Goal: Complete application form

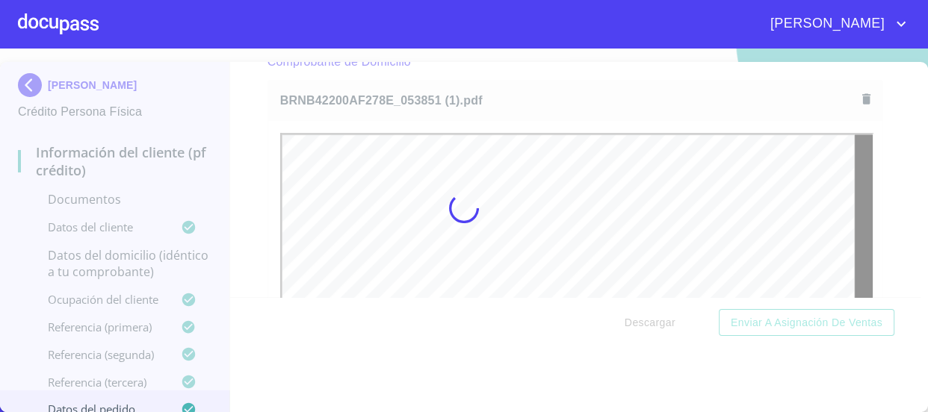
click at [260, 179] on div at bounding box center [464, 208] width 928 height 364
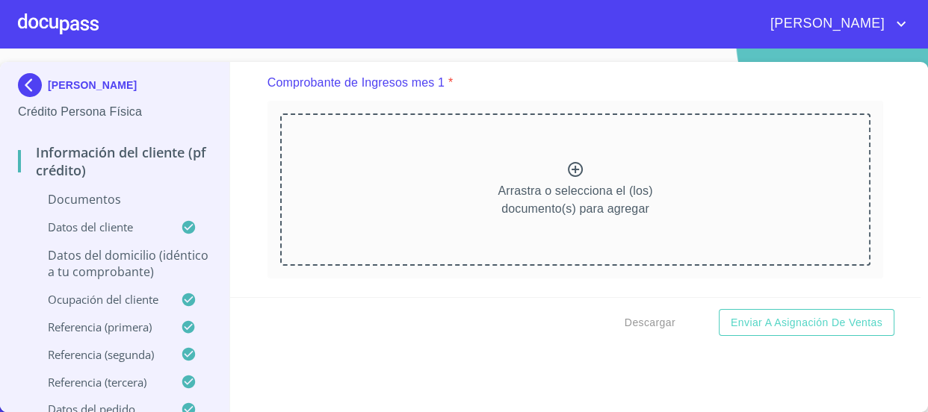
scroll to position [1487, 0]
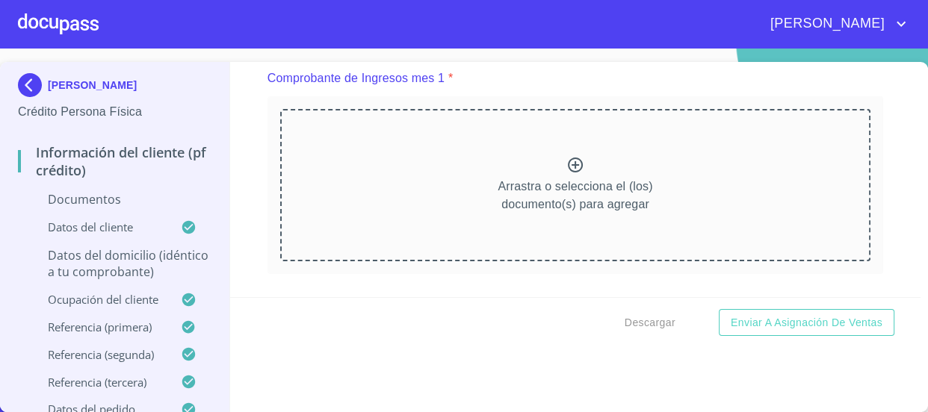
click at [566, 161] on icon at bounding box center [575, 165] width 18 height 18
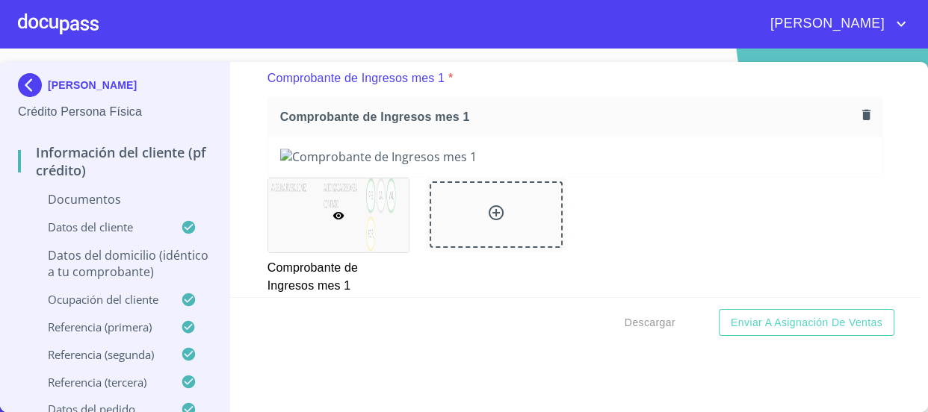
click at [859, 115] on icon "button" at bounding box center [866, 115] width 14 height 14
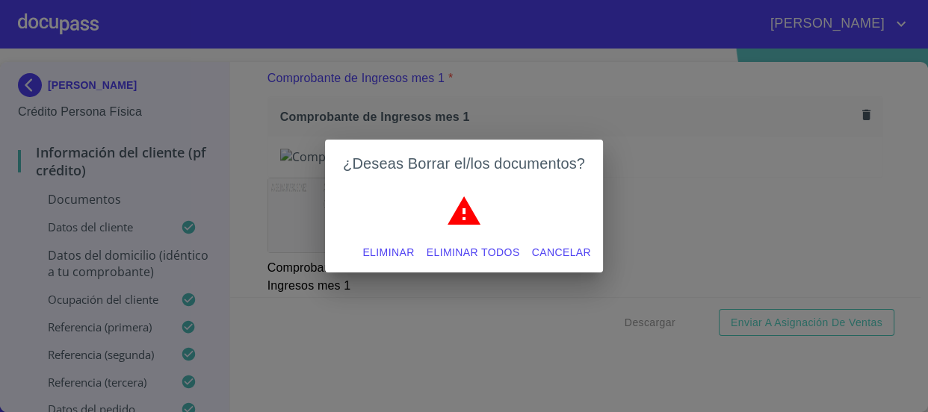
click at [388, 257] on span "Eliminar" at bounding box center [388, 253] width 52 height 19
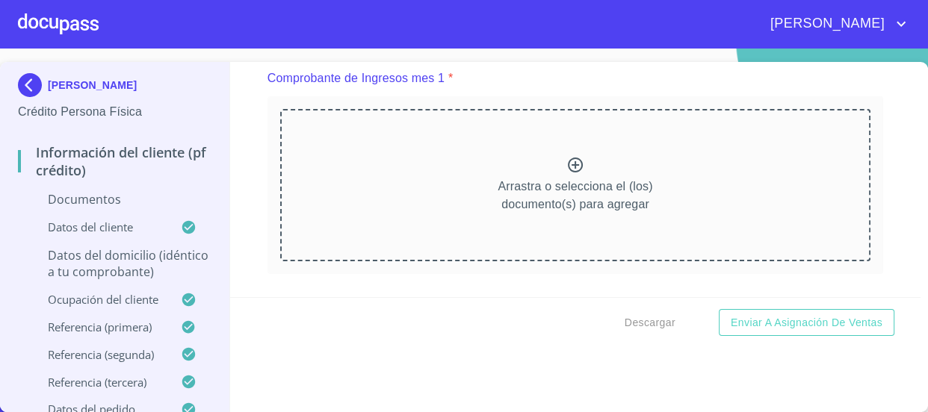
click at [566, 170] on icon at bounding box center [575, 165] width 18 height 18
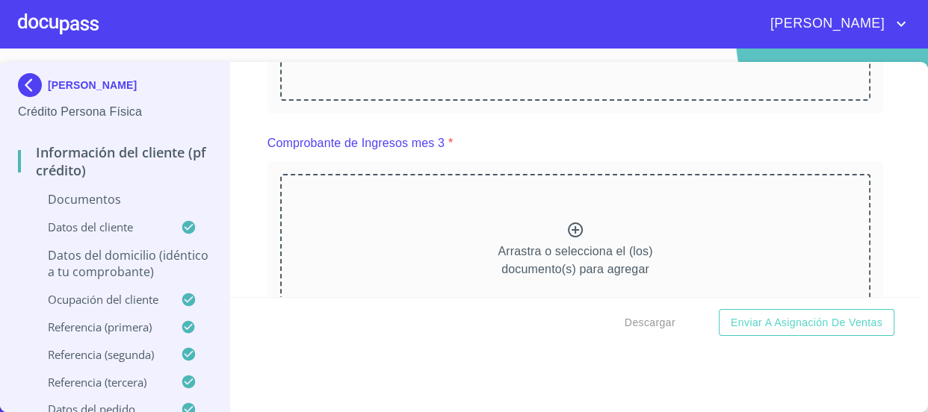
scroll to position [2098, 0]
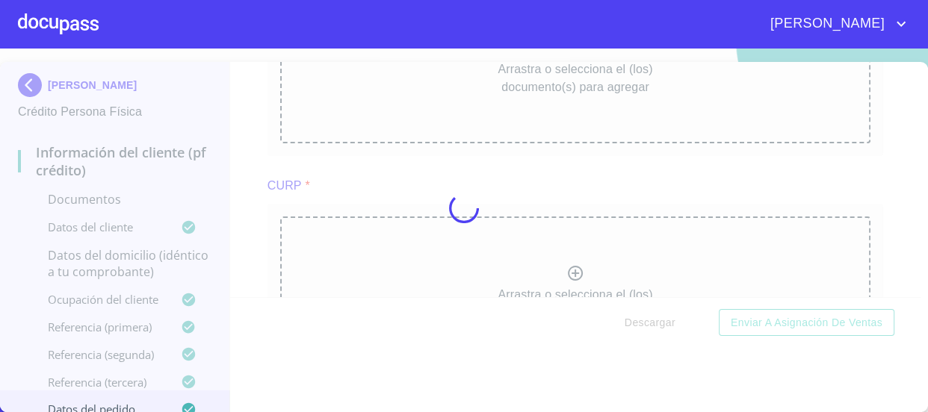
click at [871, 211] on div at bounding box center [464, 208] width 928 height 364
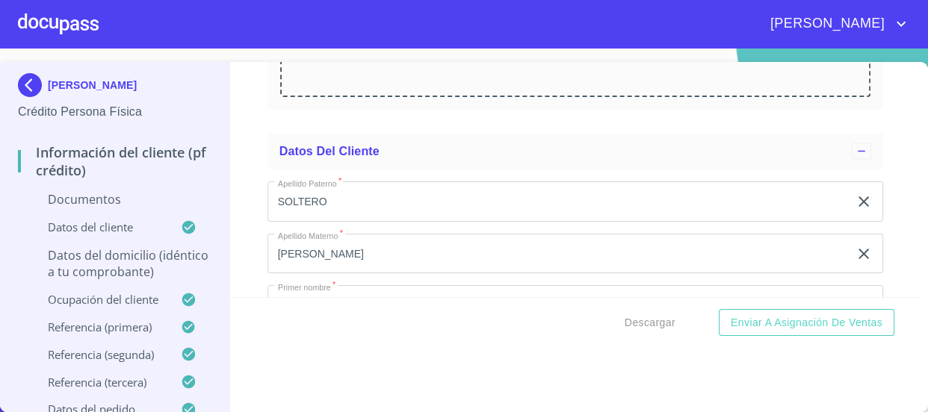
scroll to position [2641, 0]
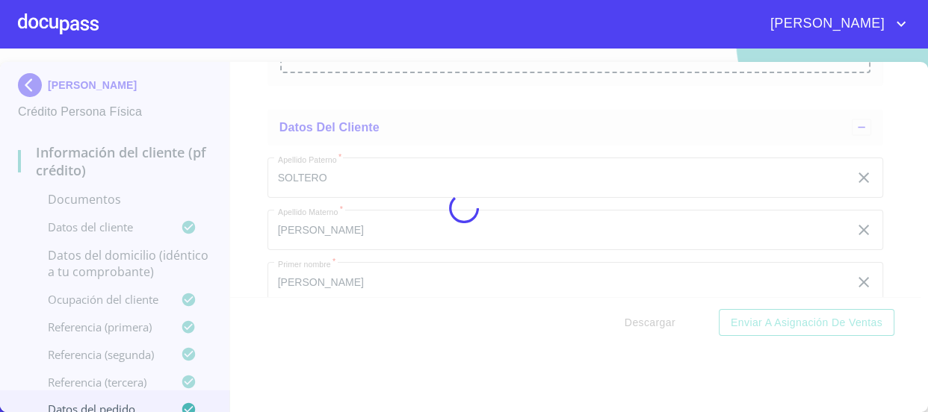
click at [874, 171] on div "Información del cliente (PF crédito) Documentos Documento de identificación   *…" at bounding box center [575, 179] width 690 height 235
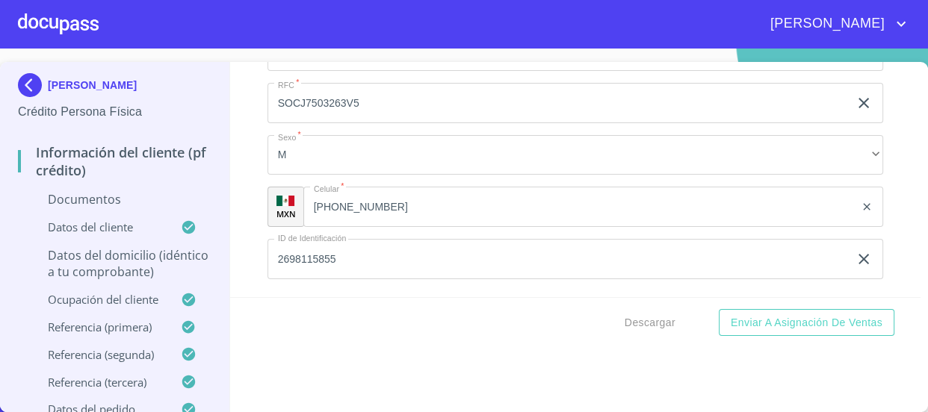
scroll to position [3253, 0]
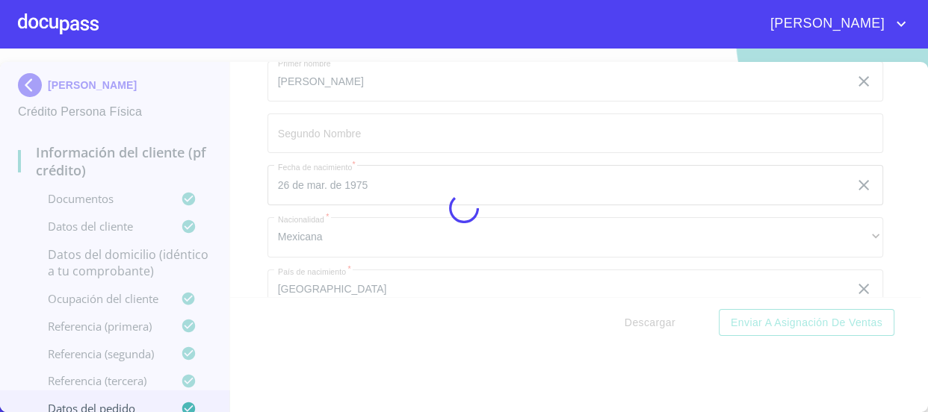
click at [221, 171] on div at bounding box center [464, 208] width 928 height 364
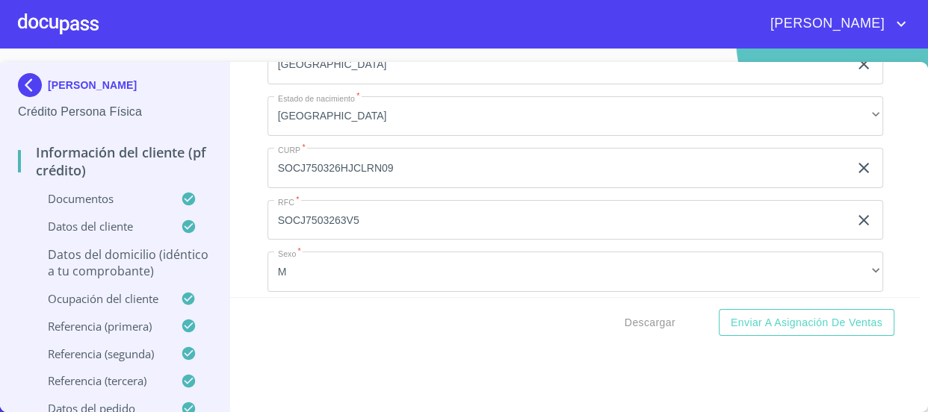
scroll to position [0, 0]
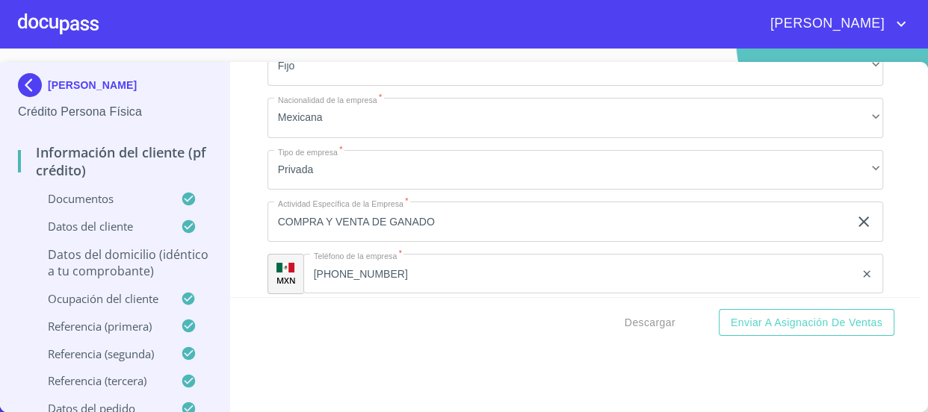
scroll to position [5364, 0]
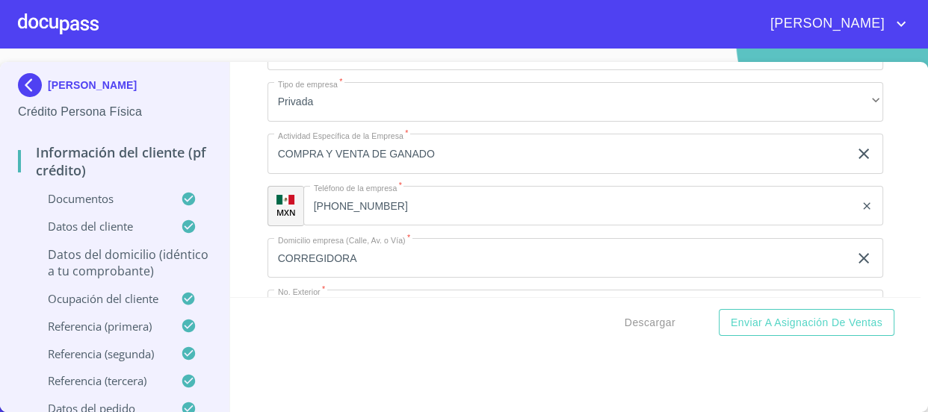
paste input "CAM DE LAS MORAS"
type input "CAM DE LAS MORAS"
type input "675"
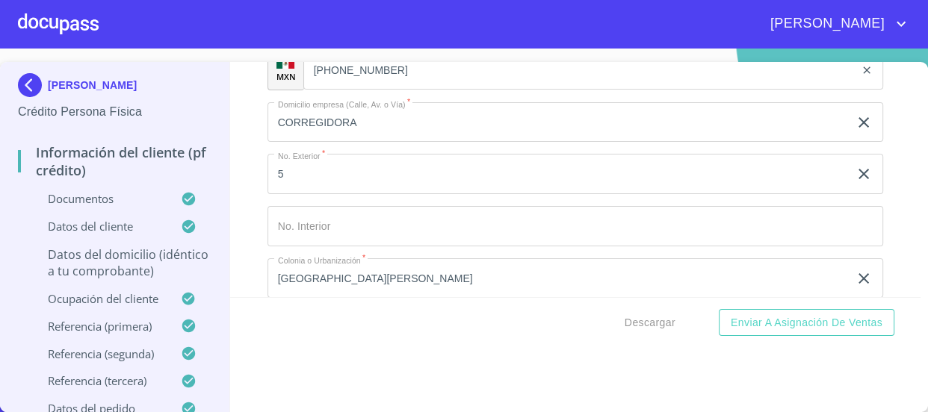
type input "74"
type input "v"
type input "V"
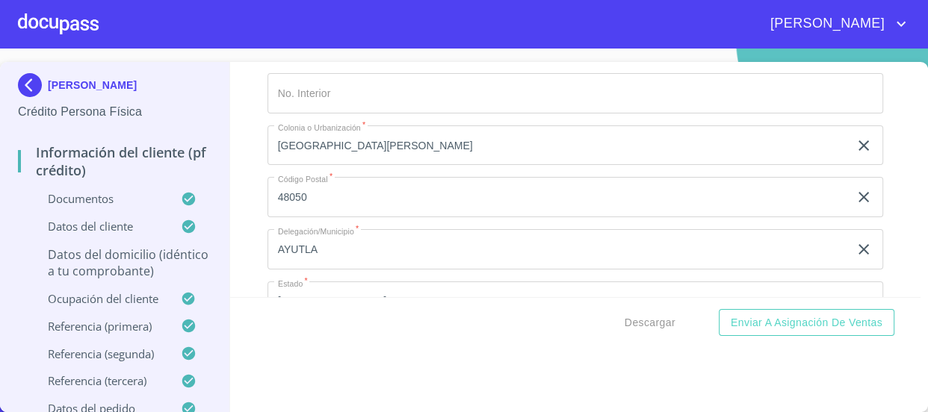
scroll to position [5636, 0]
type input "VAMINO A LAS MORAS"
paste input "FRACC ATMOSFERA HABITAT"
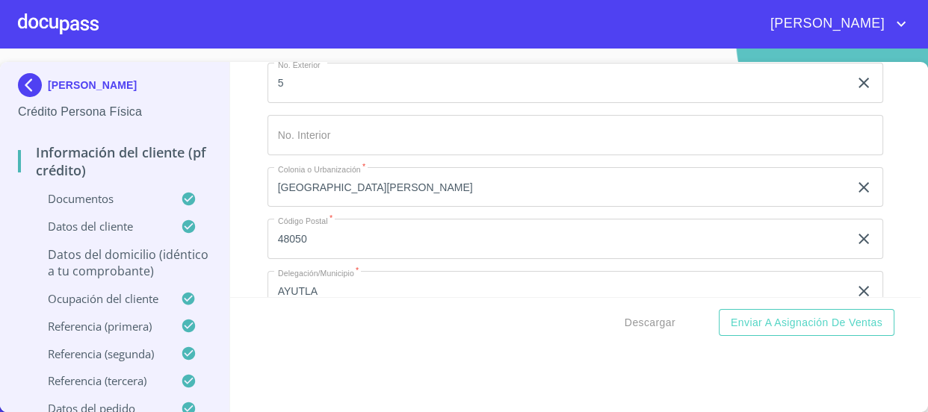
scroll to position [5500, 0]
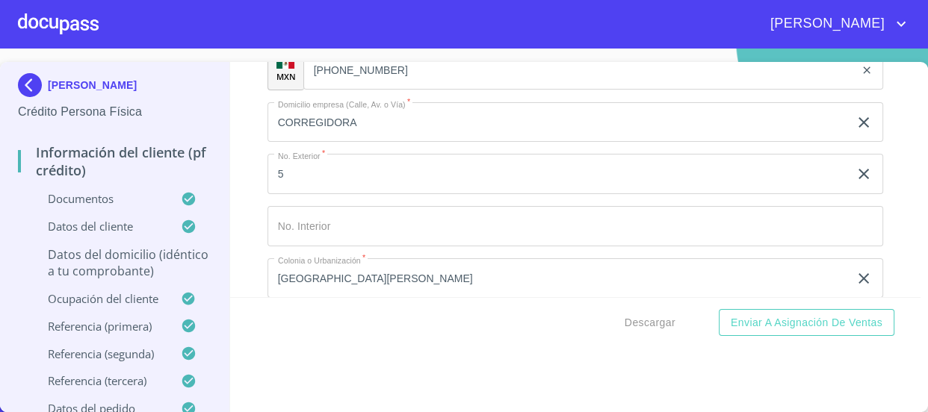
type input "FRACC ATMOSFERA HABITAT"
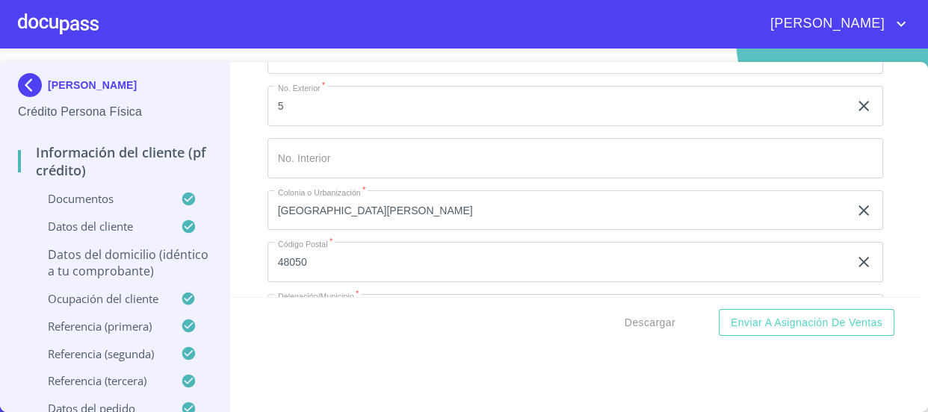
type input "MEXICO"
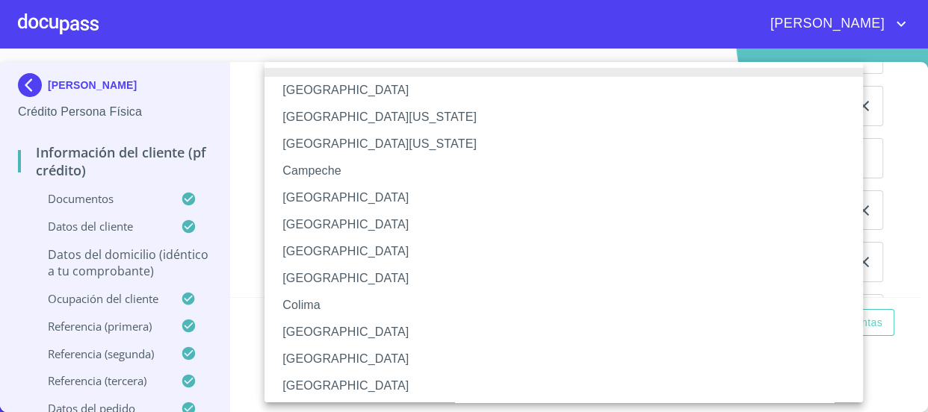
scroll to position [234, 0]
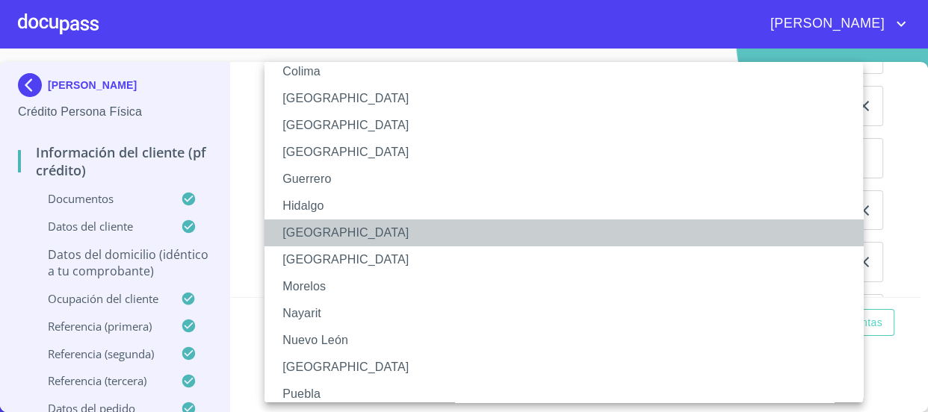
click at [380, 223] on li "Jalisco" at bounding box center [568, 233] width 609 height 27
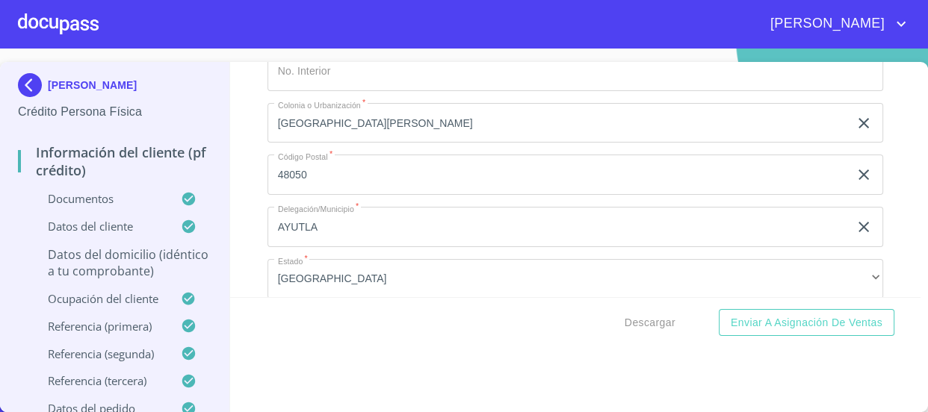
scroll to position [5636, 0]
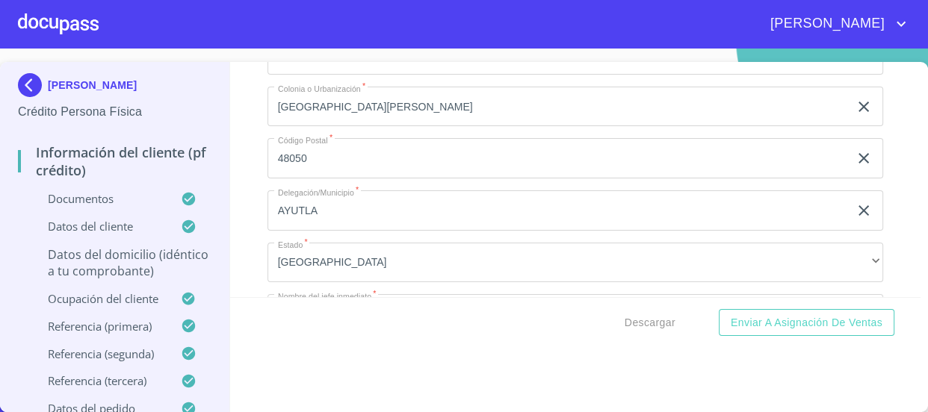
scroll to position [5704, 0]
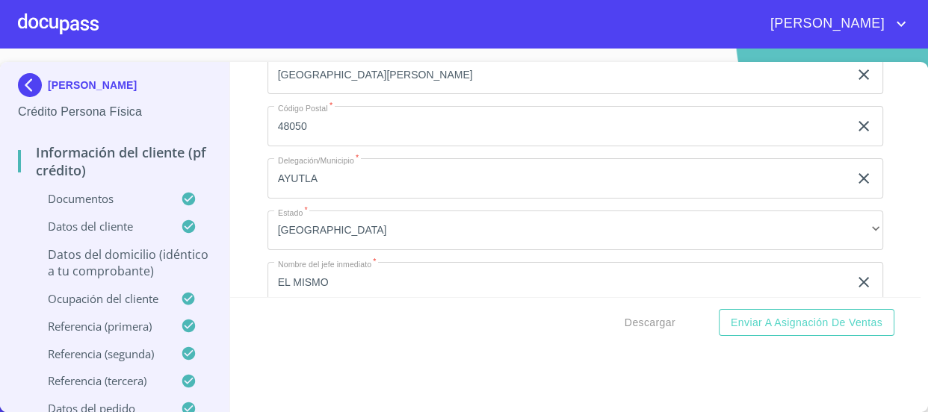
paste input "TLAJOMULCO DE ZUNIGA"
type input "TLAJOMULCO DE ZUNIGA"
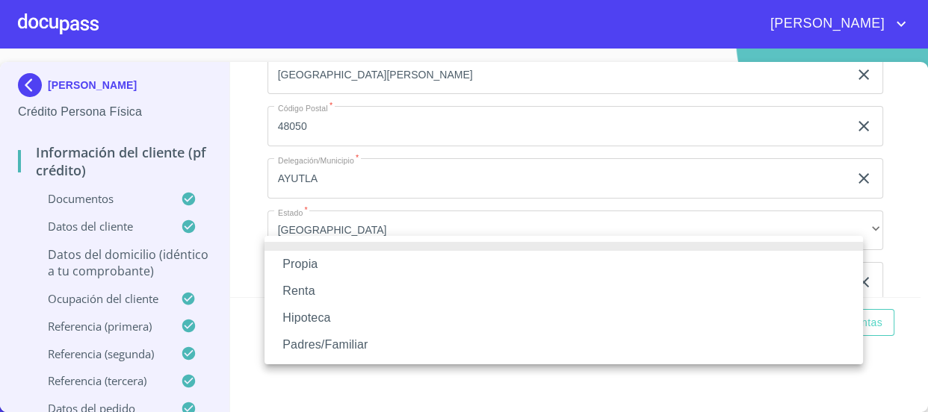
click at [341, 261] on li "Propia" at bounding box center [563, 264] width 598 height 27
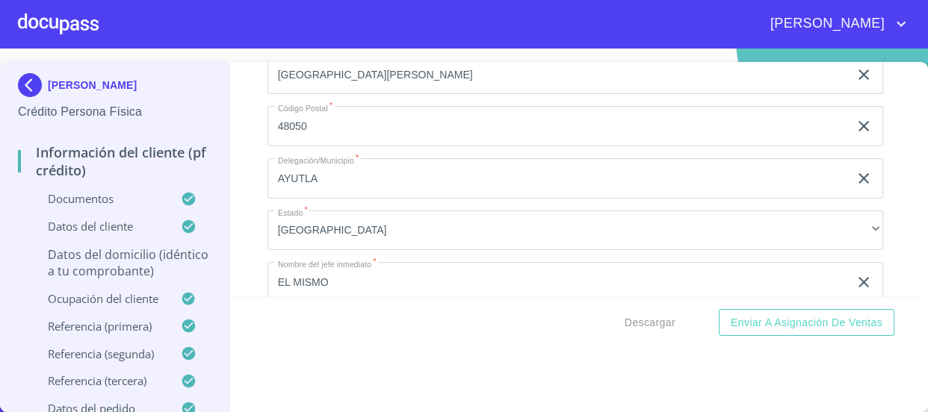
click at [340, 208] on div "Propia Renta Hipoteca Padres/Familiar" at bounding box center [464, 206] width 928 height 412
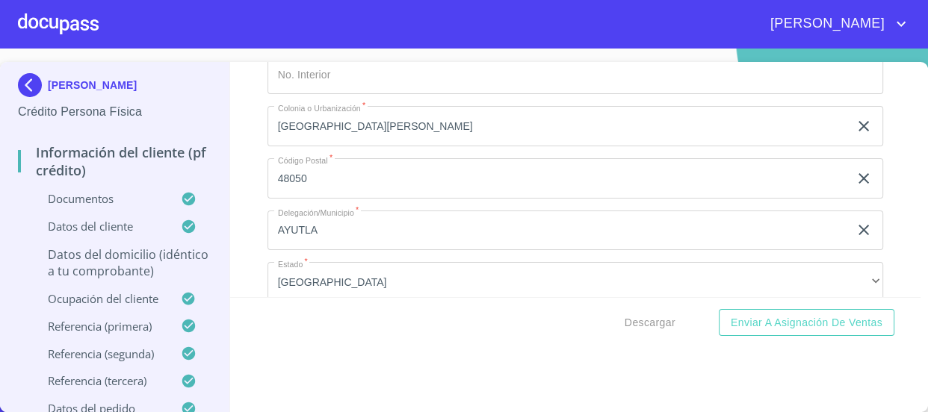
scroll to position [5772, 0]
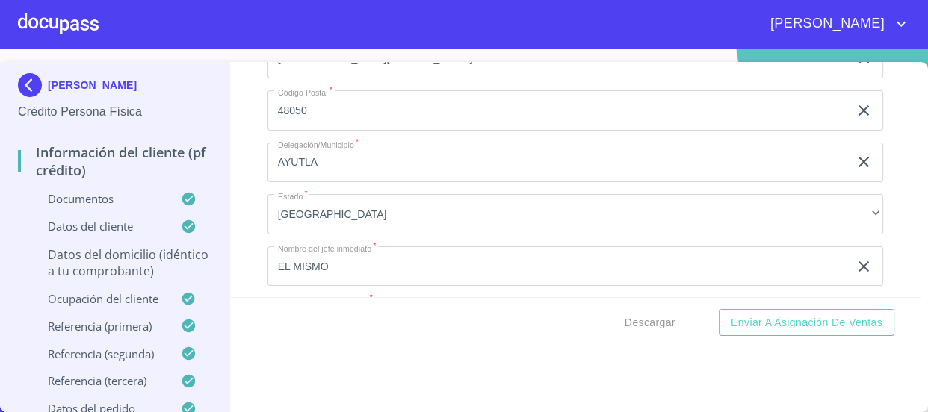
type input "45645"
click at [240, 180] on div "Información del cliente (PF crédito) Documentos Documento de identificación   *…" at bounding box center [575, 179] width 690 height 235
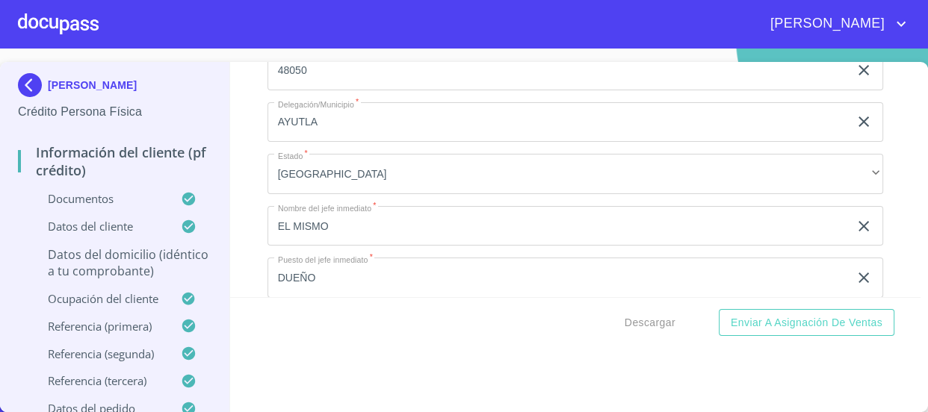
scroll to position [5908, 0]
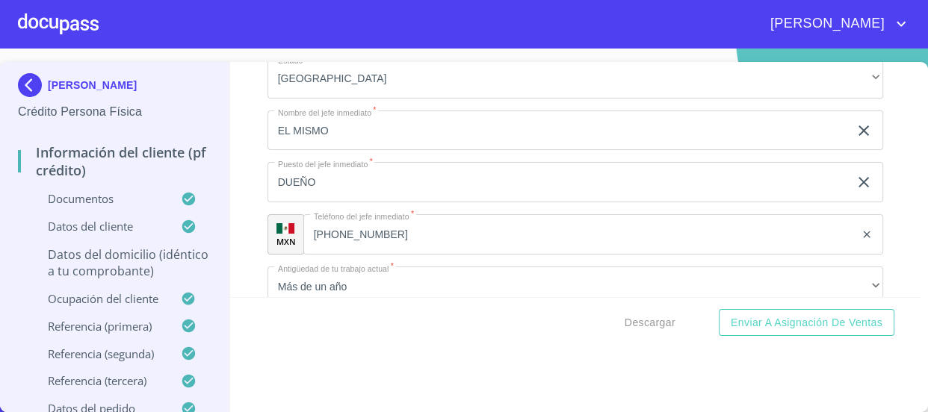
type input "$2"
type input "$3,000,000"
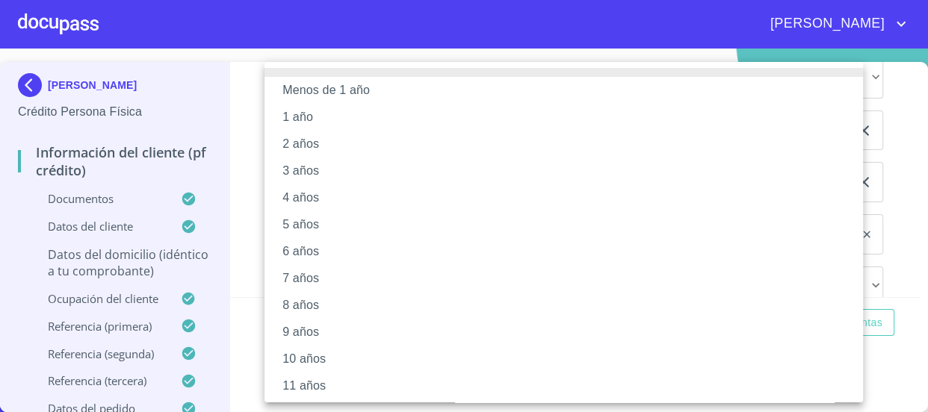
click at [343, 142] on li "2 años" at bounding box center [568, 144] width 609 height 27
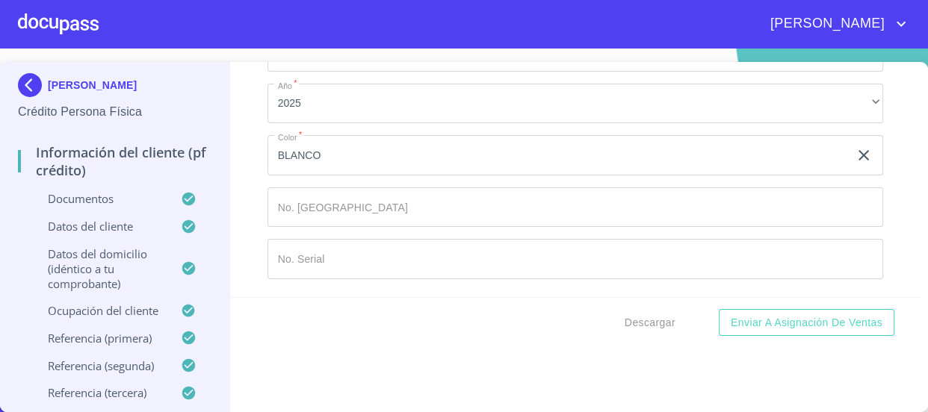
scroll to position [8547, 0]
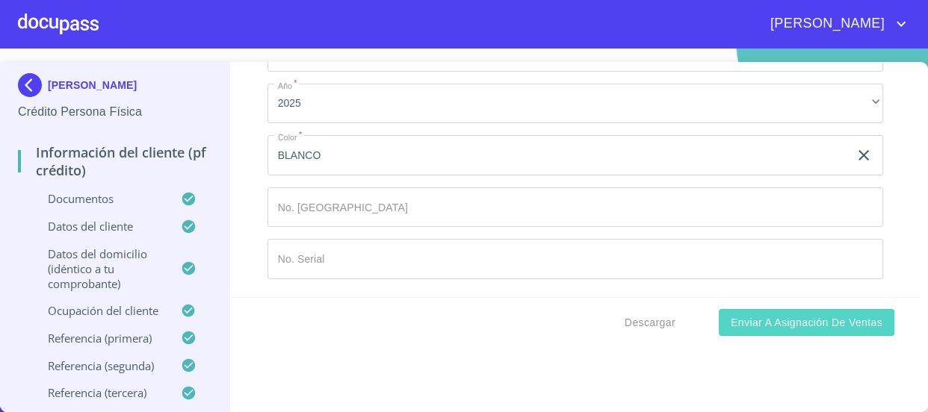
click at [793, 322] on span "Enviar a Asignación de Ventas" at bounding box center [807, 323] width 152 height 19
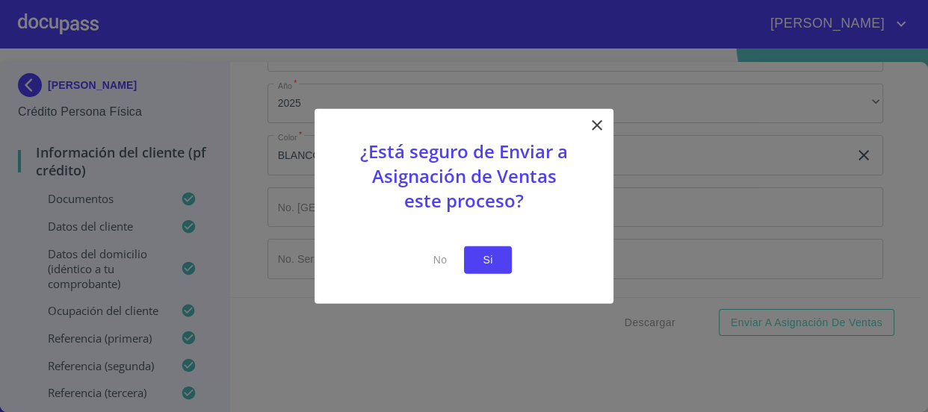
click at [503, 258] on button "Si" at bounding box center [488, 261] width 48 height 28
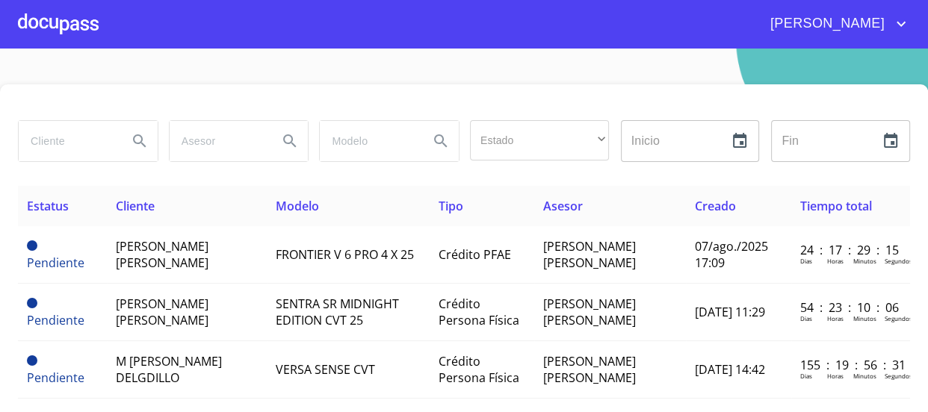
click at [76, 28] on div at bounding box center [58, 24] width 81 height 48
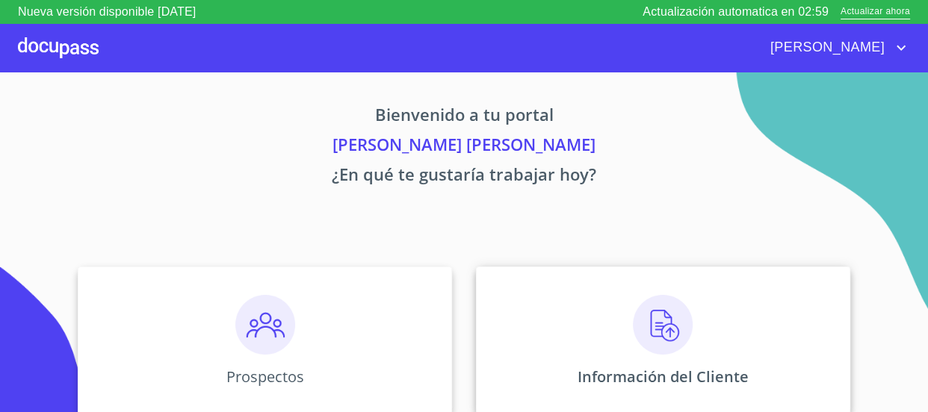
click at [648, 324] on img at bounding box center [663, 325] width 60 height 60
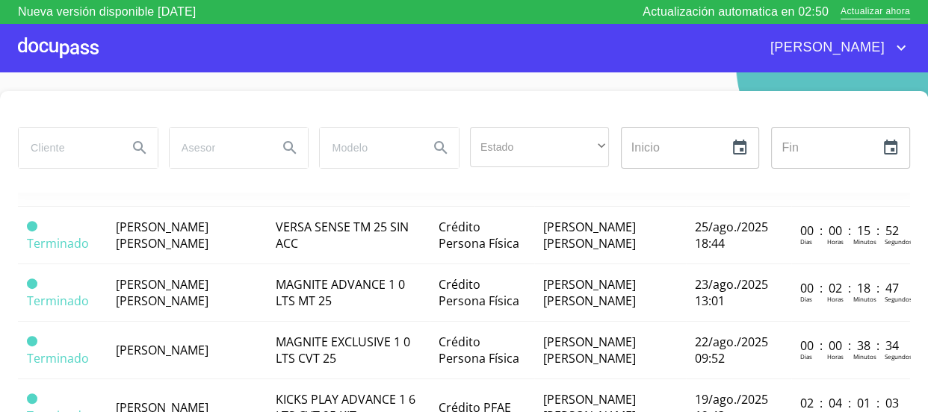
scroll to position [747, 0]
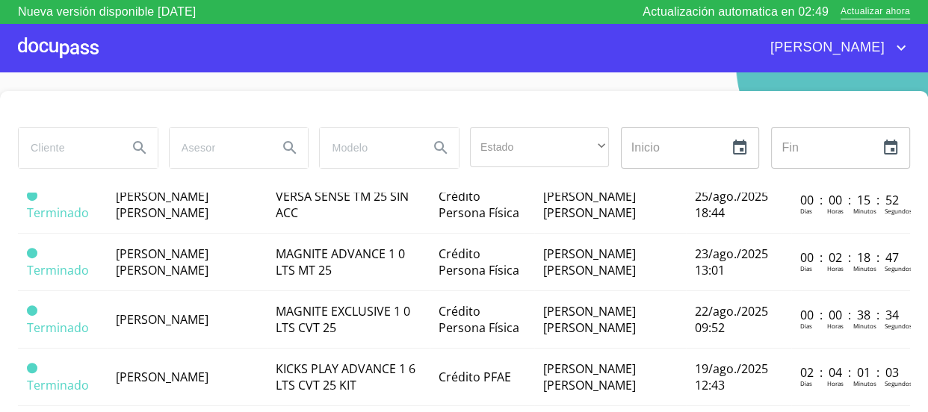
click at [194, 155] on span "JUAN SOLTERO CURIEL" at bounding box center [162, 147] width 93 height 16
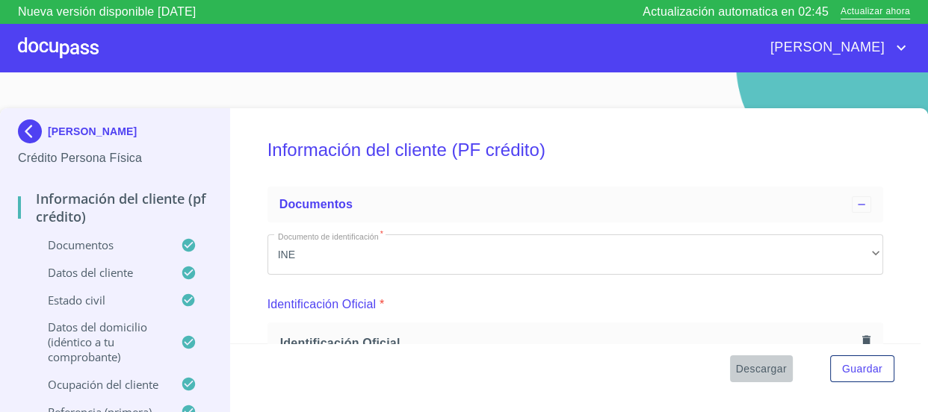
click at [753, 371] on span "Descargar" at bounding box center [761, 369] width 51 height 19
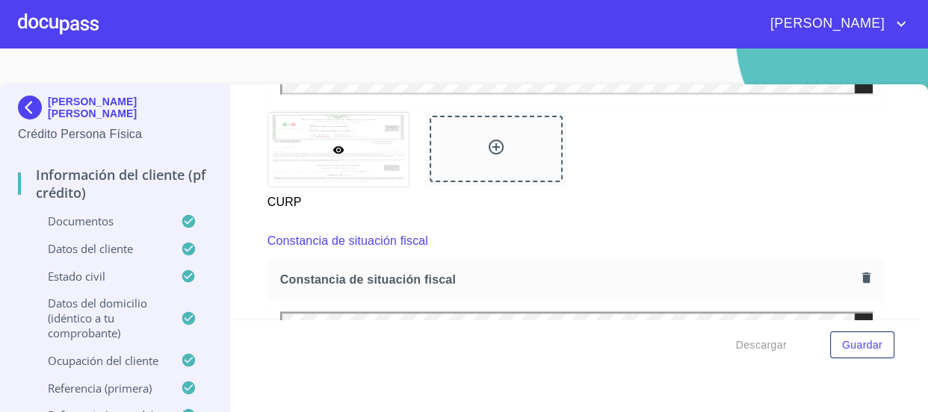
scroll to position [2617, 0]
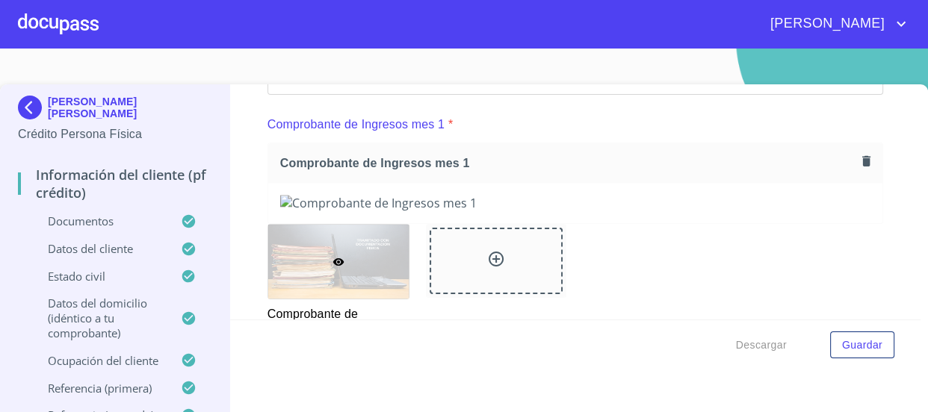
click at [663, 211] on img at bounding box center [575, 203] width 591 height 16
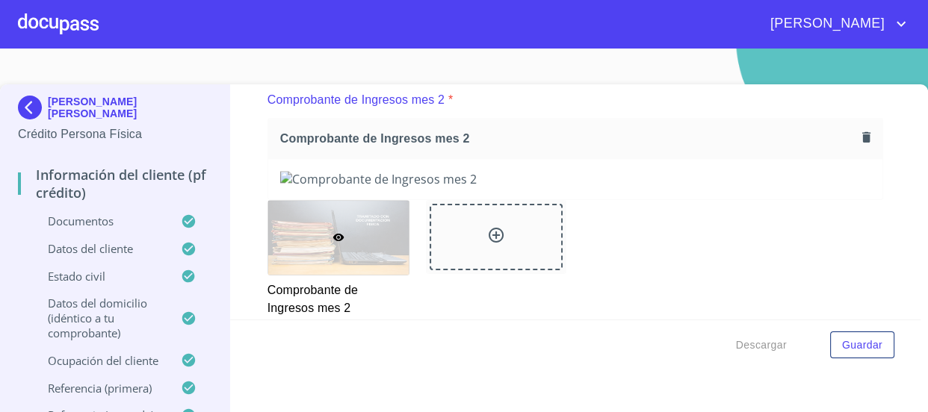
scroll to position [1870, 0]
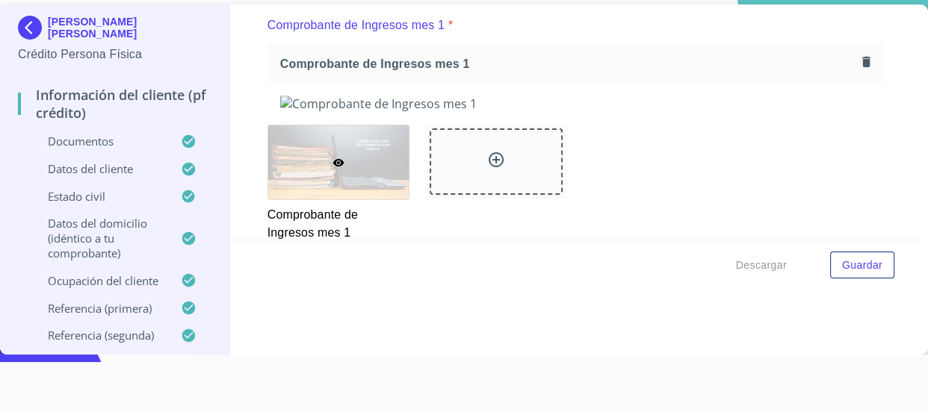
scroll to position [1618, 0]
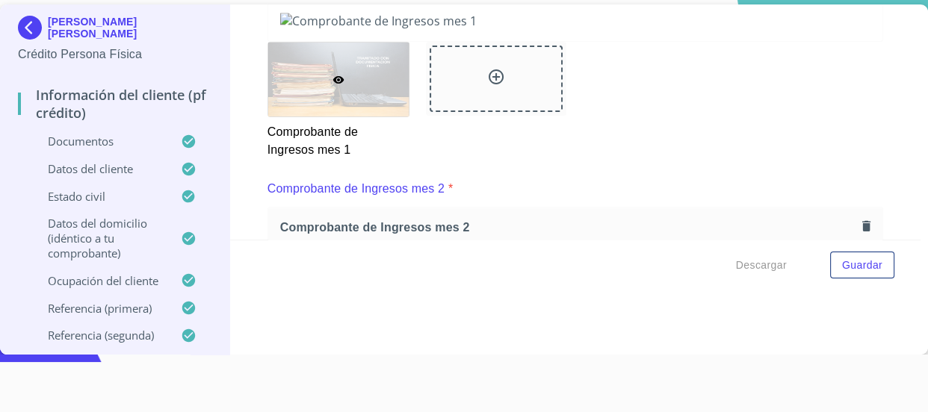
scroll to position [1414, 0]
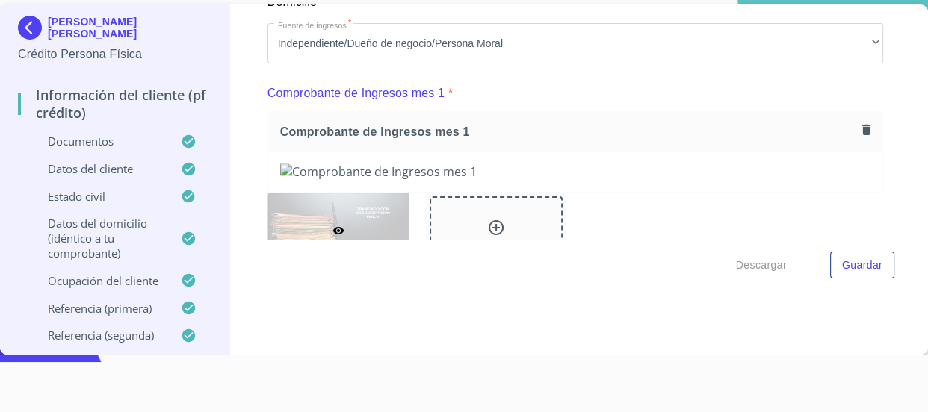
click at [412, 180] on img at bounding box center [575, 172] width 591 height 16
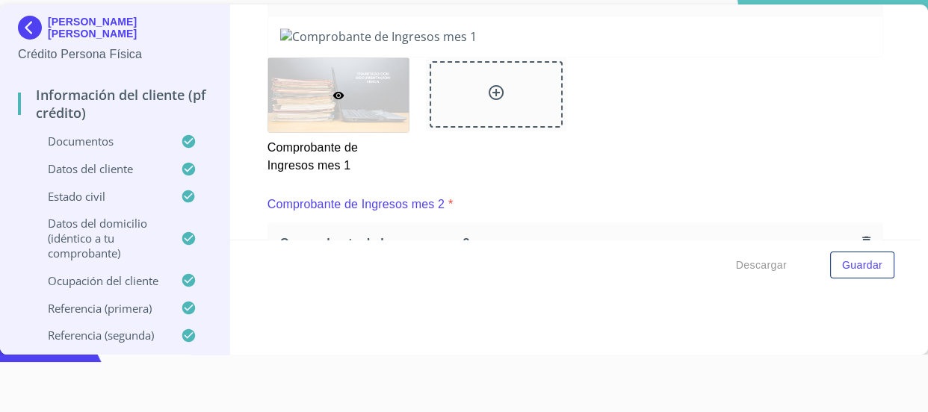
scroll to position [1550, 0]
